Goal: Use online tool/utility: Utilize a website feature to perform a specific function

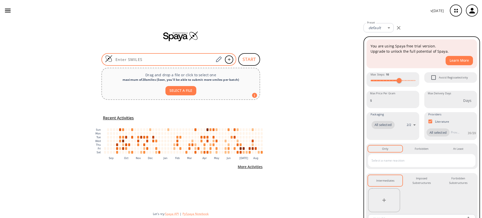
click at [131, 59] on input at bounding box center [164, 59] width 102 height 5
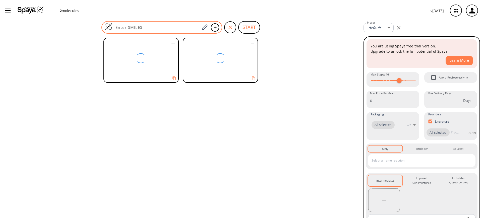
click at [167, 31] on div at bounding box center [162, 27] width 121 height 13
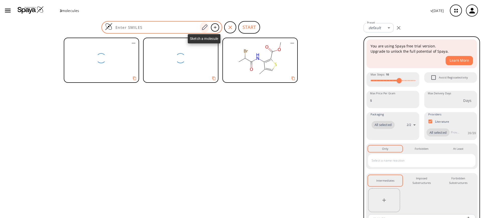
click at [202, 27] on icon at bounding box center [204, 27] width 7 height 7
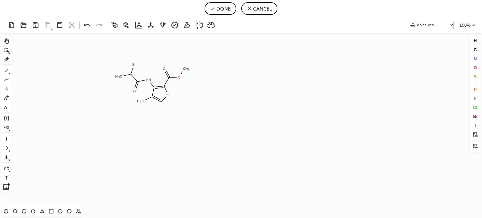
scroll to position [129, 2]
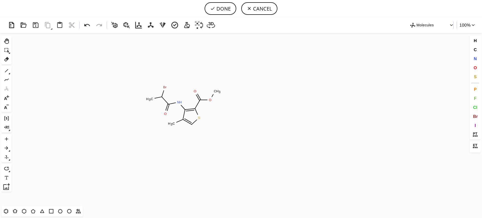
click at [184, 106] on icon "Created with Raphaël 2.3.0 O O C H 3 N H Br C H 3 O C H 3 S" at bounding box center [241, 119] width 455 height 173
click at [222, 8] on button "DONE" at bounding box center [221, 8] width 32 height 13
type input "O=C(C1SC=C(C)C=1NC(=O)C(C)Br)OC"
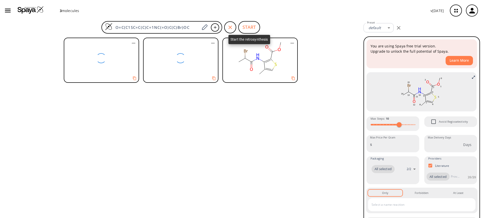
click at [246, 26] on button "START" at bounding box center [249, 27] width 22 height 13
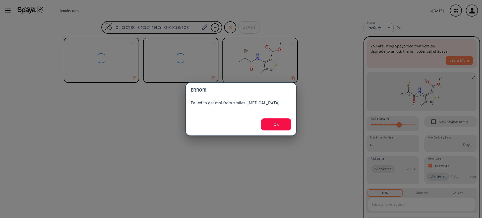
click at [276, 124] on button "Ok" at bounding box center [276, 125] width 30 height 12
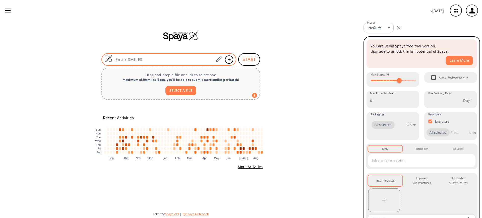
click at [153, 60] on input at bounding box center [164, 59] width 102 height 5
paste input "O=C(OC)C1=C(NC(C(Br)C)=O)C(C)=CS1"
type input "O=C(OC)C1=C(NC(C(Br)C)=O)C(C)=CS1"
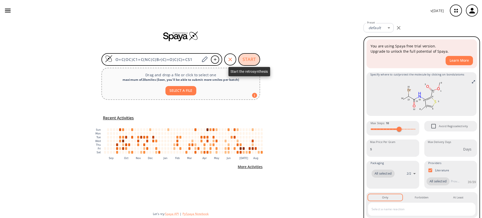
click at [244, 56] on button "START" at bounding box center [249, 59] width 22 height 13
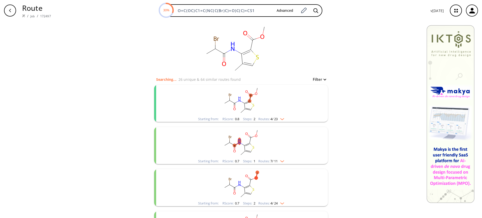
click at [259, 99] on rect "clusters" at bounding box center [241, 100] width 131 height 31
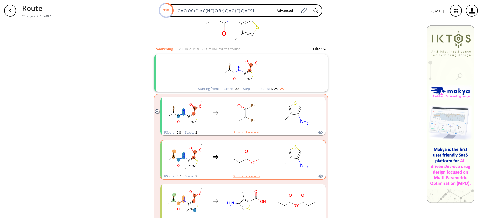
scroll to position [63, 0]
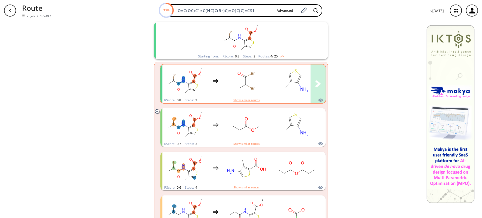
click at [264, 77] on rect "clusters" at bounding box center [246, 80] width 45 height 31
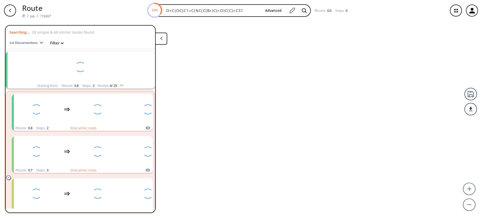
scroll to position [12, 0]
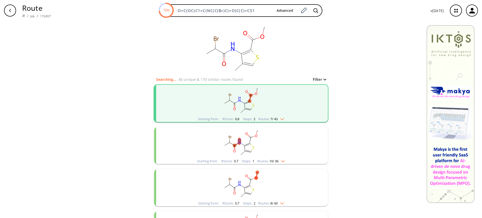
drag, startPoint x: 260, startPoint y: 11, endPoint x: 147, endPoint y: 10, distance: 112.8
click at [147, 10] on div "72% O=C(OC)C1=C(NC(C(Br)C)=O)C(C)=CS1 Advanced" at bounding box center [241, 10] width 372 height 13
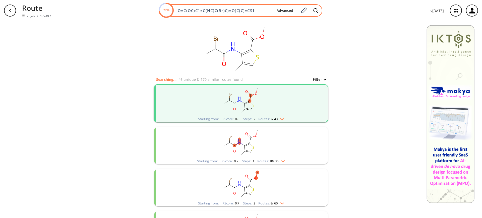
paste input "C1=C(C(C)=CS1)NC(C(C)NCCC)=O)OC"
type input "O=C(C1=C(C(C)=CS1)NC(C(C)NCCC)=O)OC"
click at [317, 10] on icon at bounding box center [316, 10] width 5 height 5
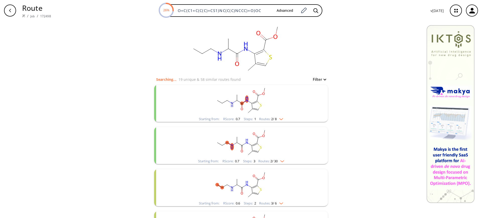
click at [261, 101] on rect "clusters" at bounding box center [241, 100] width 131 height 31
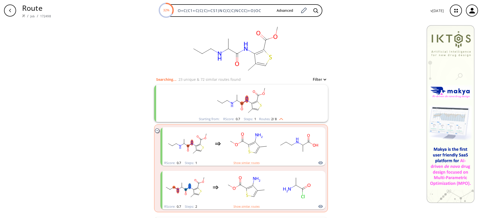
click at [264, 101] on rect "clusters" at bounding box center [241, 100] width 131 height 31
